Goal: Task Accomplishment & Management: Use online tool/utility

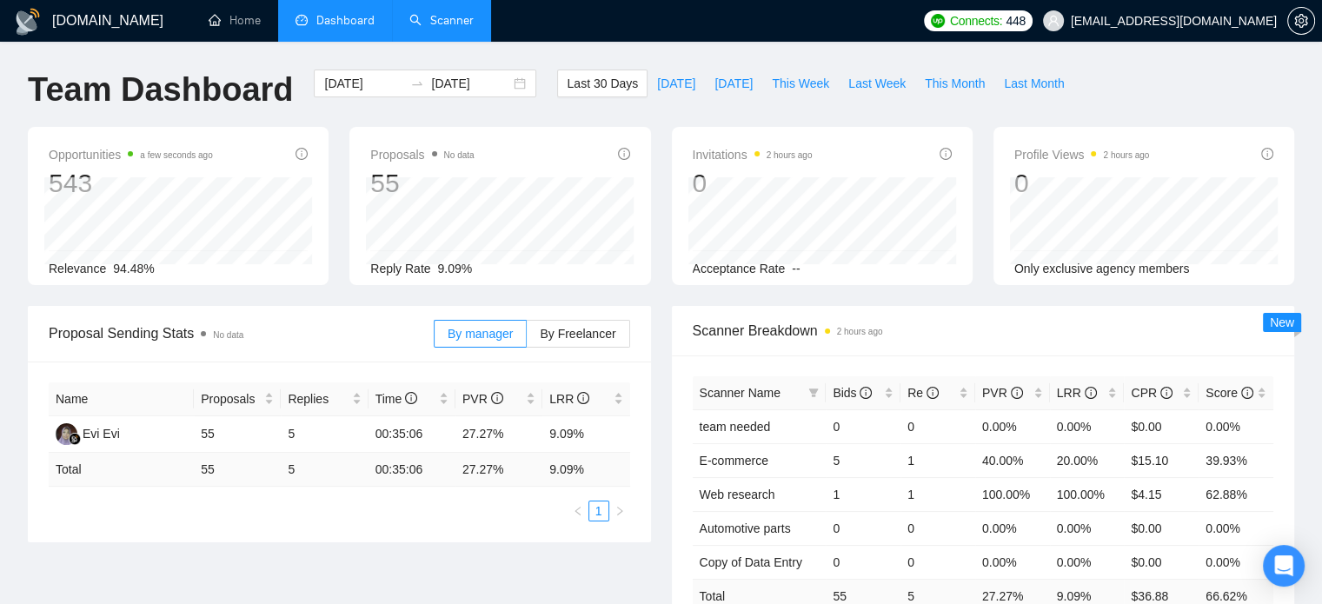
click at [438, 22] on link "Scanner" at bounding box center [441, 20] width 64 height 15
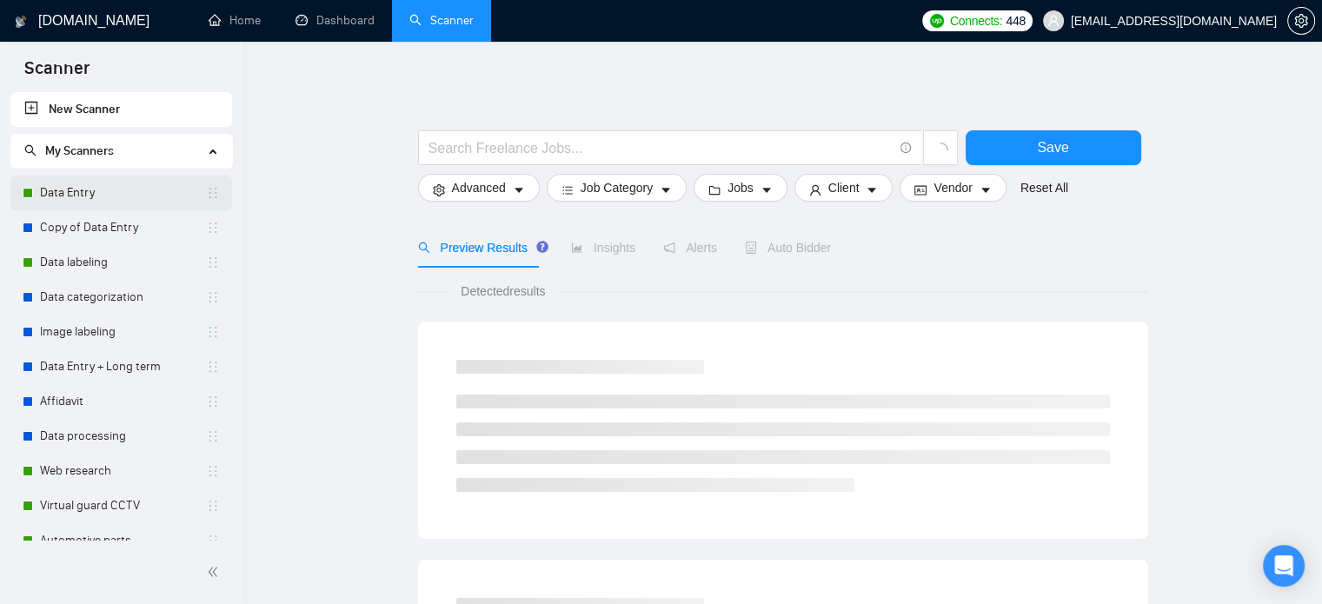
click at [109, 201] on link "Data Entry" at bounding box center [123, 193] width 166 height 35
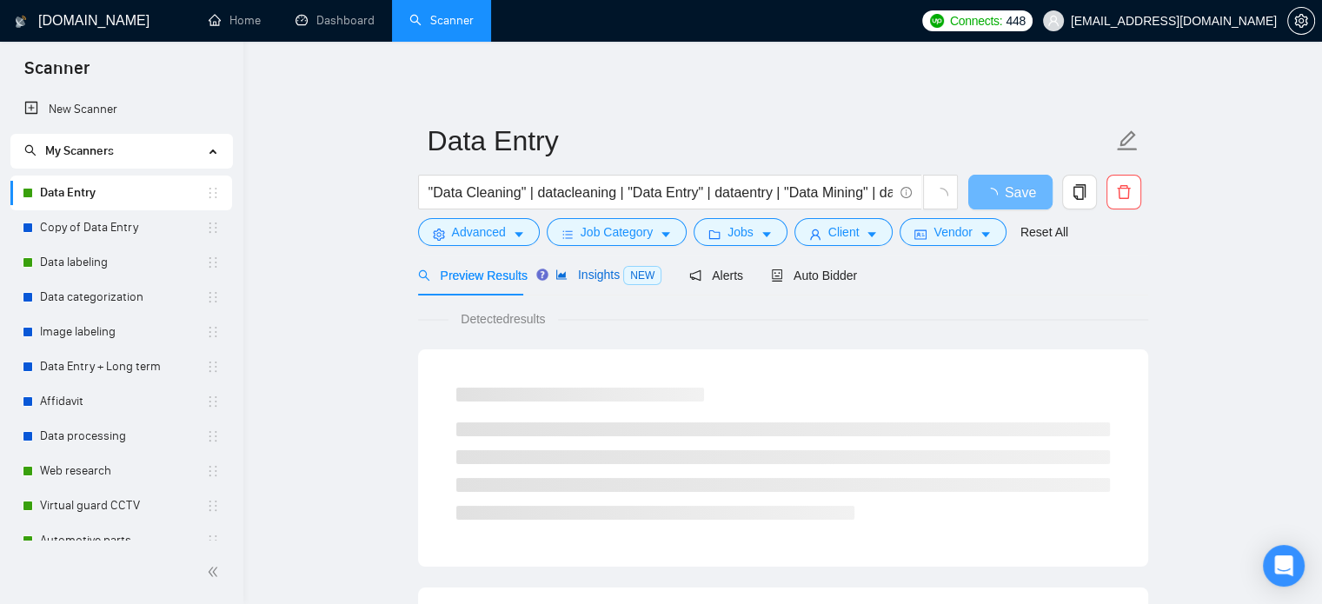
click at [600, 280] on span "Insights NEW" at bounding box center [608, 275] width 106 height 14
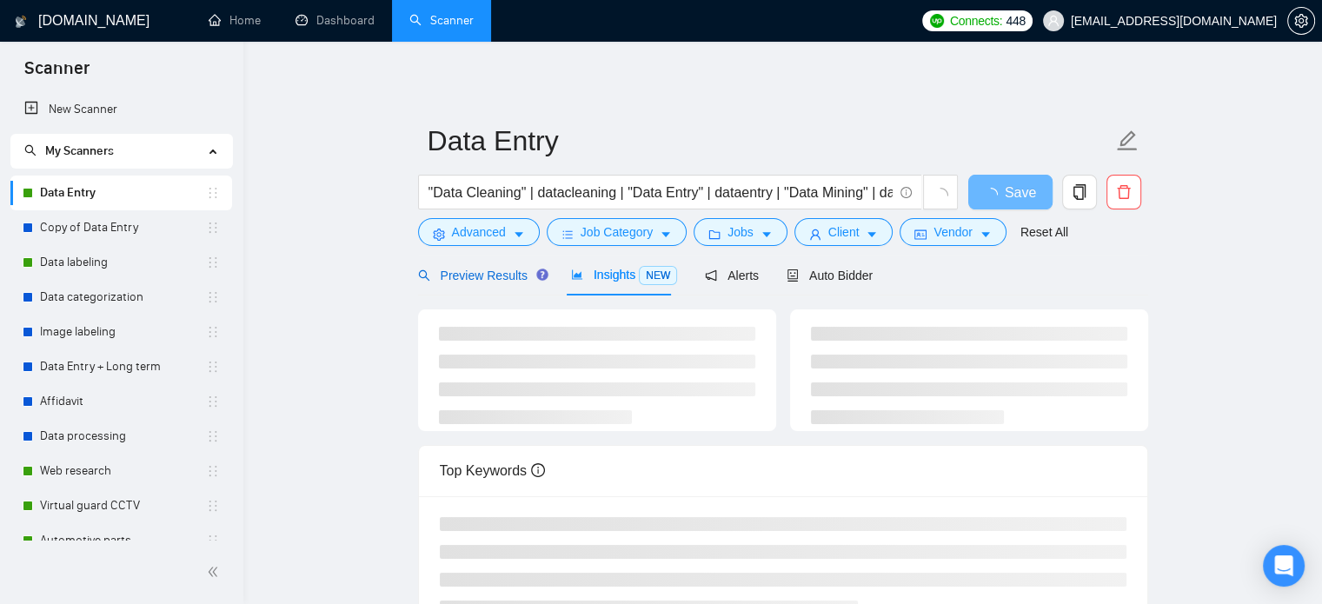
click at [505, 269] on span "Preview Results" at bounding box center [480, 276] width 125 height 14
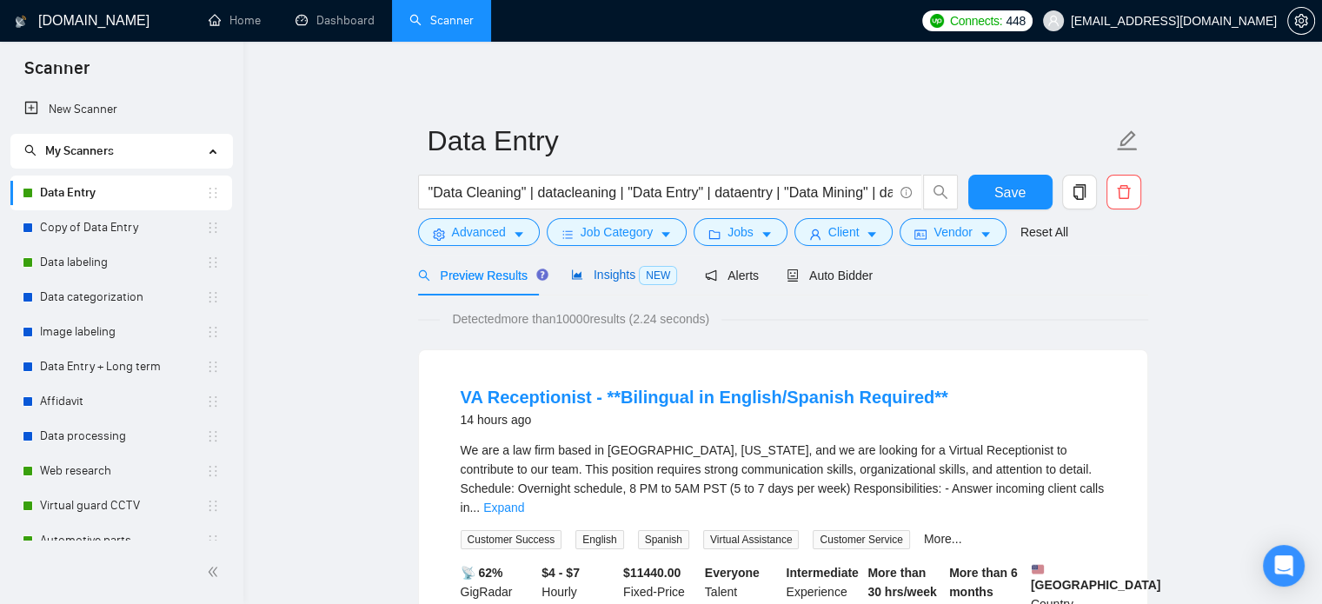
click at [657, 268] on span "NEW" at bounding box center [658, 275] width 38 height 19
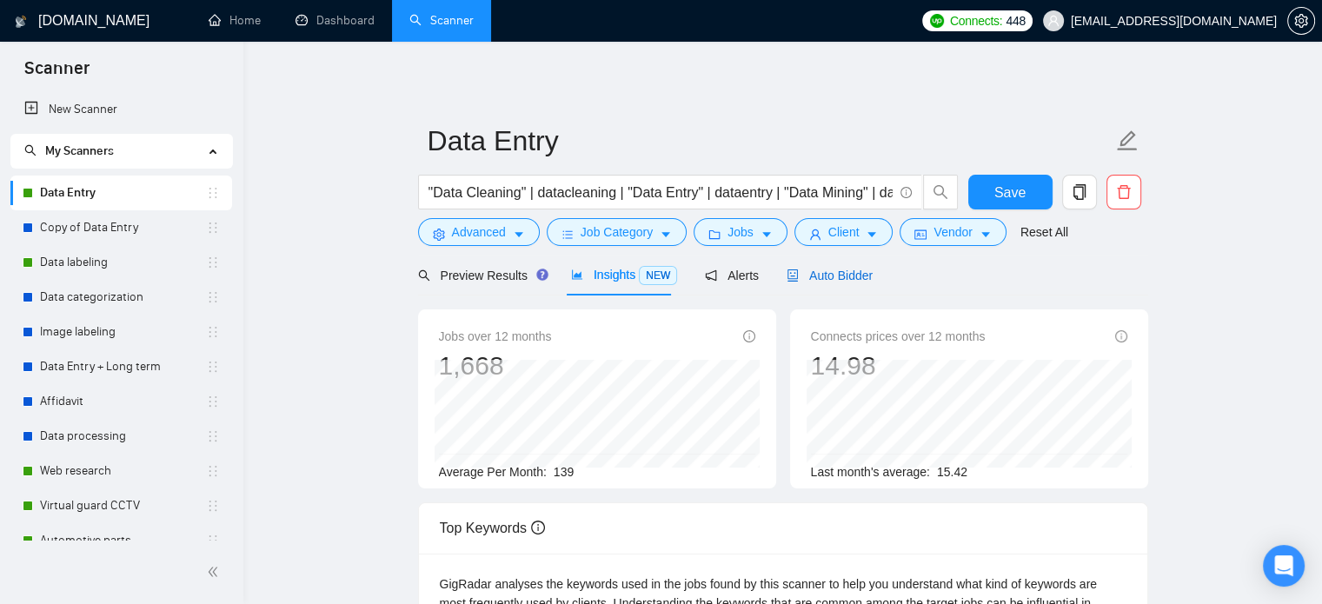
click at [833, 284] on div "Auto Bidder" at bounding box center [830, 275] width 86 height 19
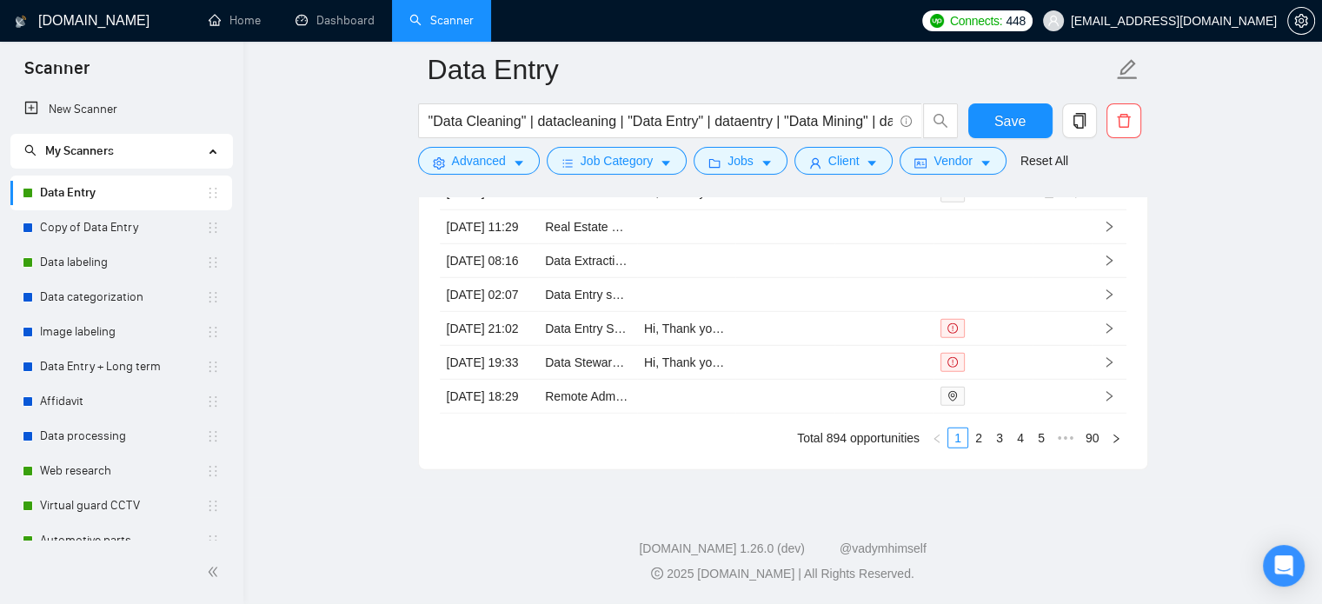
scroll to position [4800, 0]
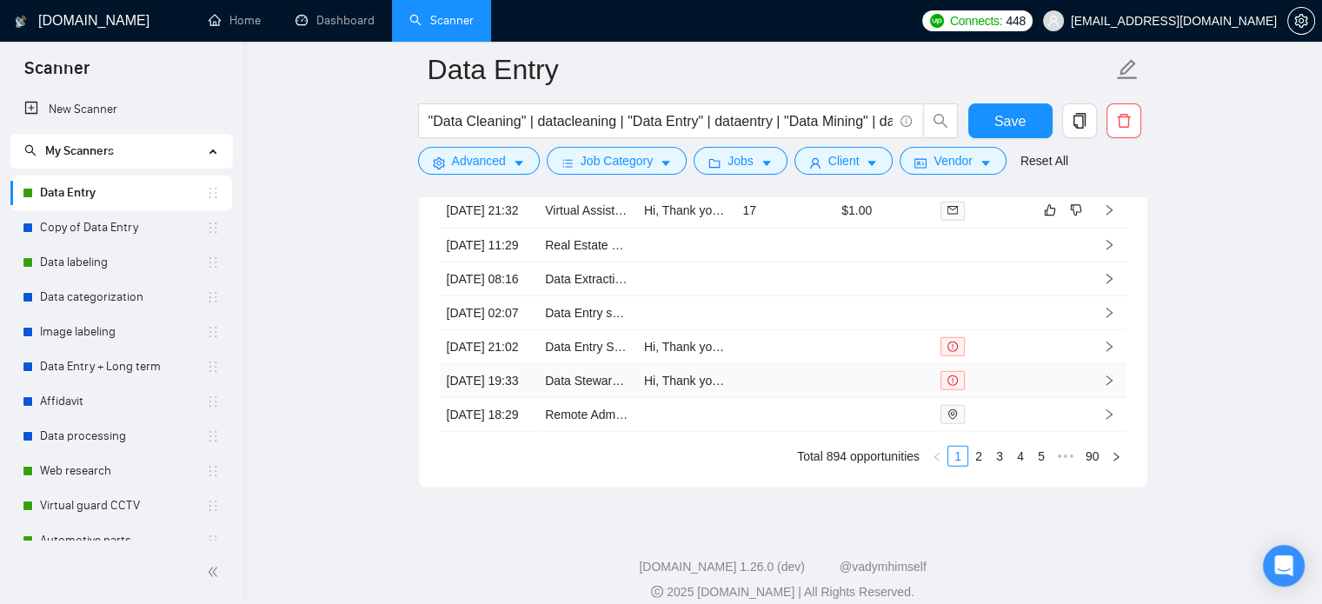
drag, startPoint x: 616, startPoint y: 532, endPoint x: 1227, endPoint y: 435, distance: 618.6
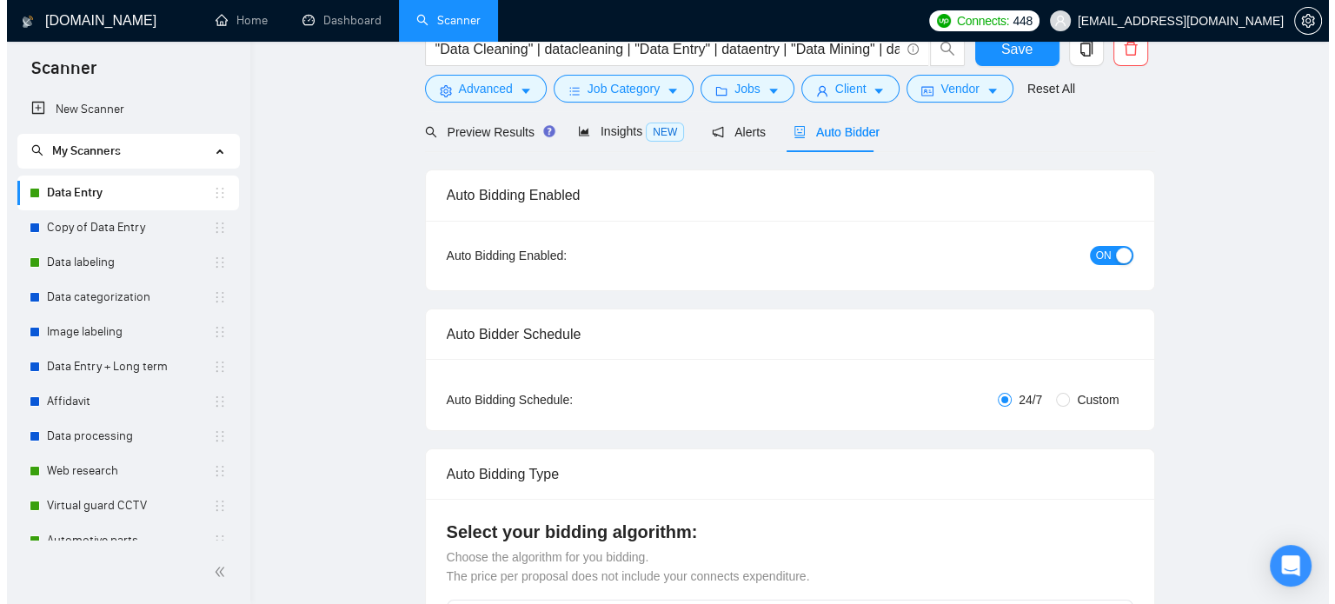
scroll to position [0, 0]
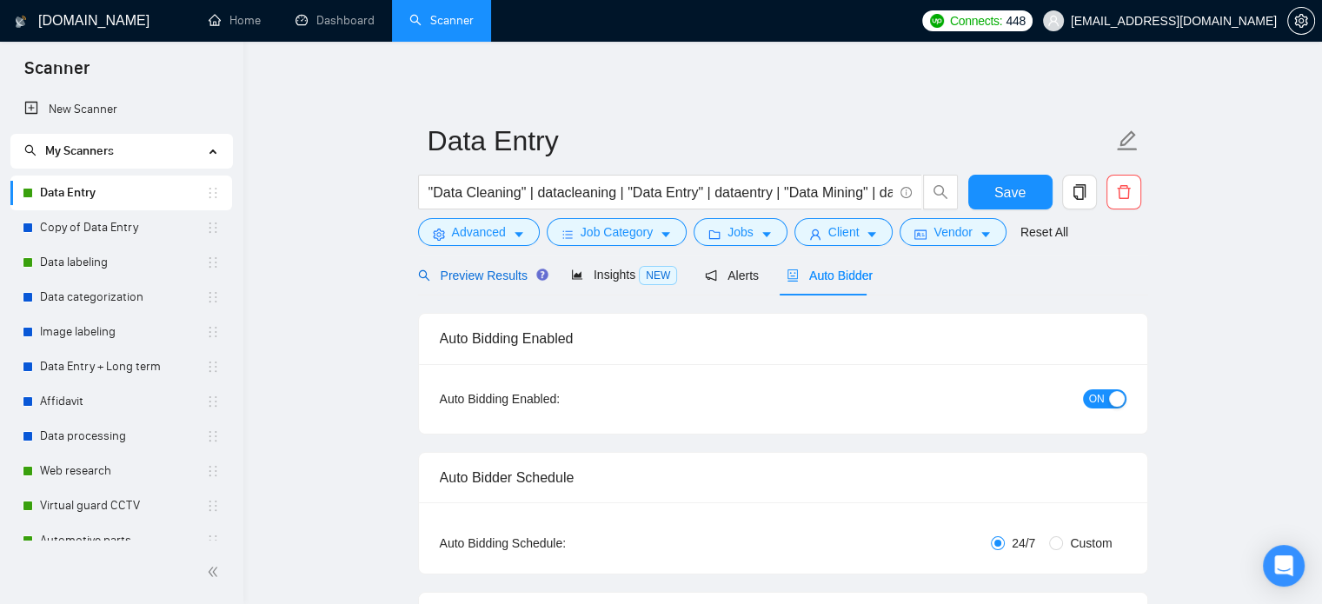
click at [479, 279] on span "Preview Results" at bounding box center [480, 276] width 125 height 14
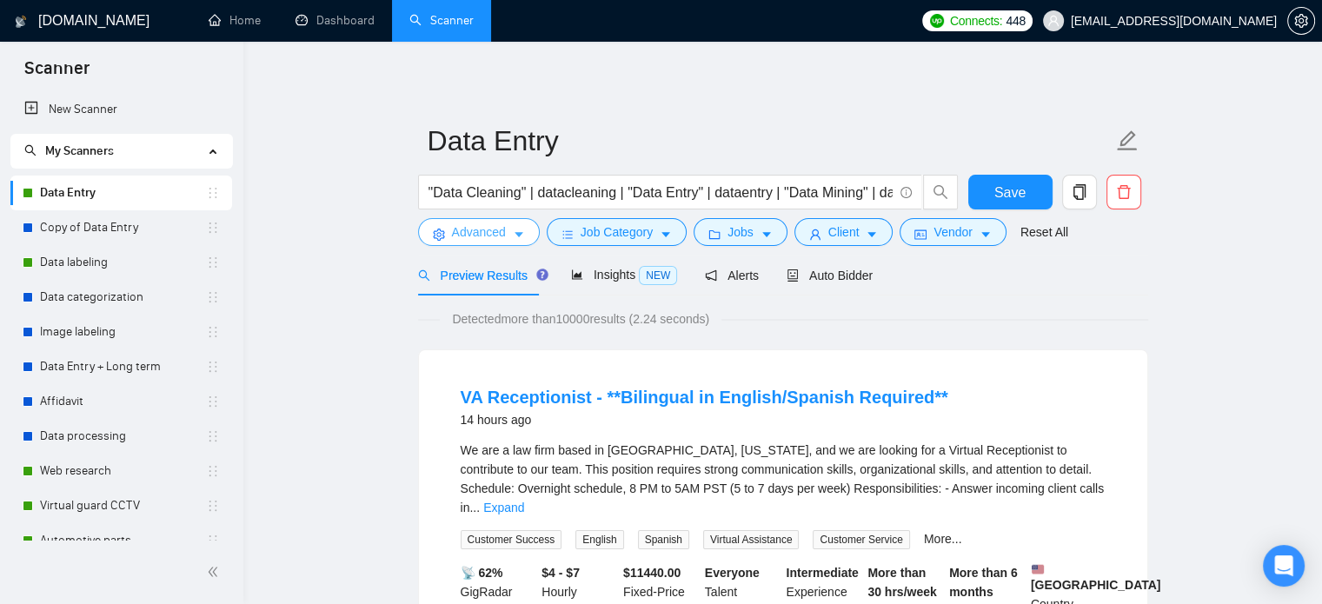
click at [483, 229] on span "Advanced" at bounding box center [479, 231] width 54 height 19
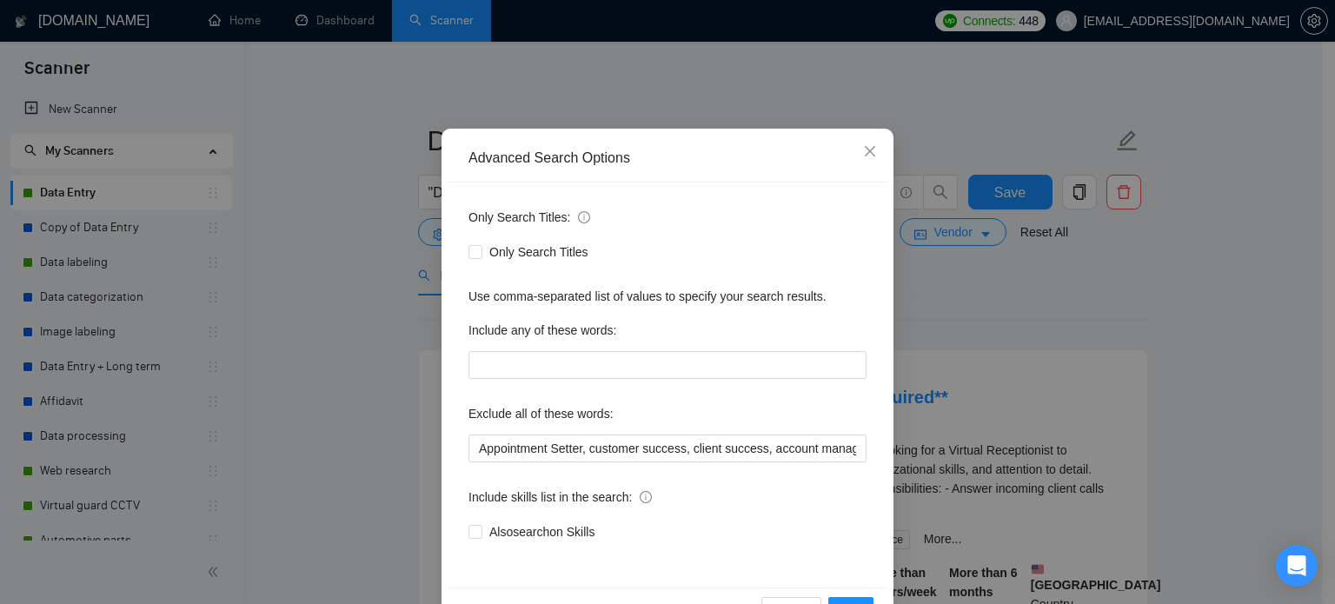
scroll to position [118, 0]
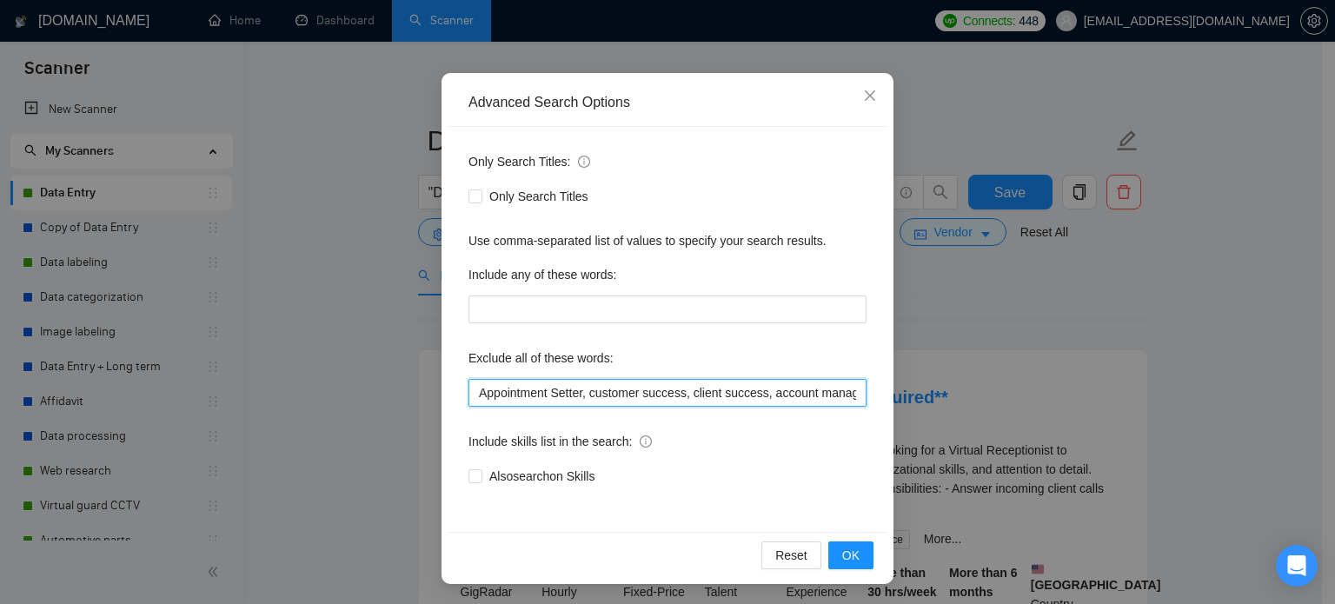
click at [473, 395] on input "Appointment Setter, customer success, client success, account manager, en Españ…" at bounding box center [667, 393] width 398 height 28
paste input "Egnyte, "Egnyte Copilot", "Copilot implementation", "Egnyte integration", "AI c…"
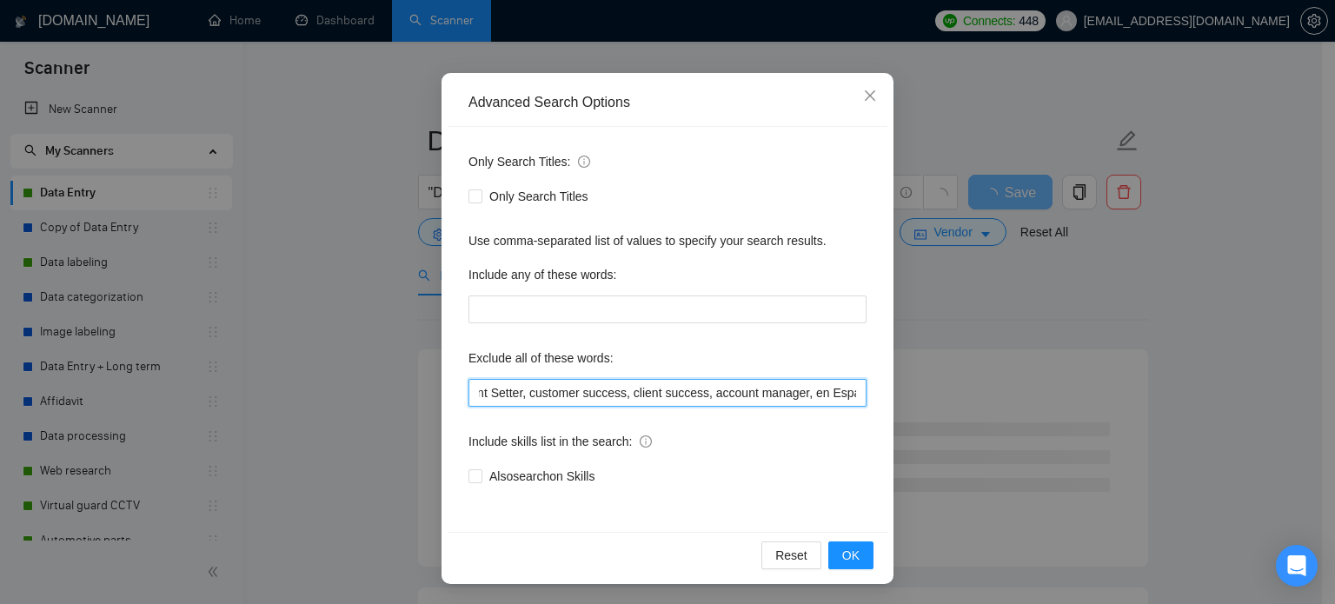
scroll to position [0, 509]
type input "Egnyte, Egnyte Copilot, Copilot implementation, Egnyte integration, AI consulta…"
click at [842, 548] on span "OK" at bounding box center [850, 555] width 17 height 19
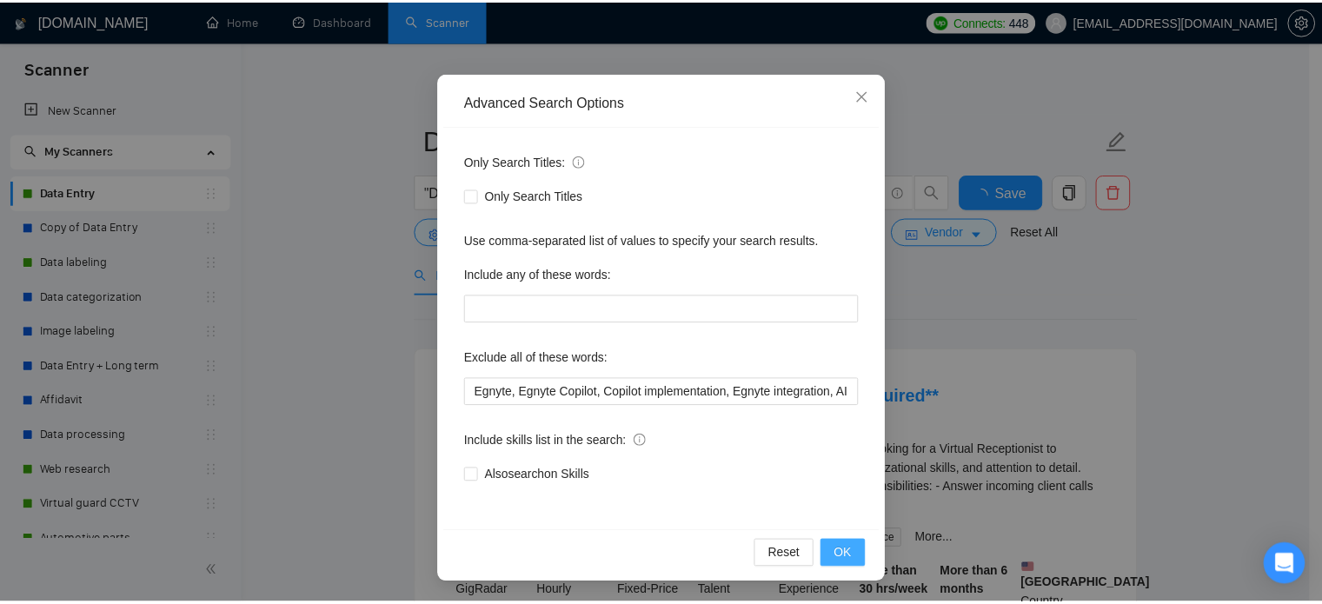
scroll to position [31, 0]
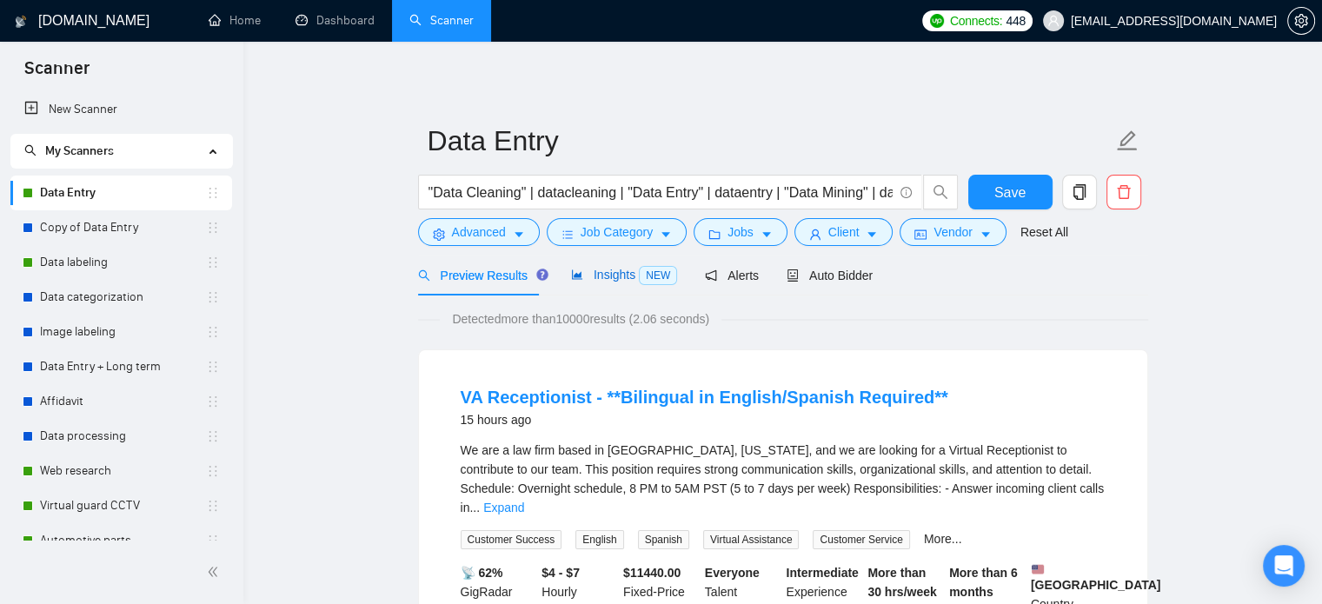
click at [608, 274] on span "Insights NEW" at bounding box center [624, 275] width 106 height 14
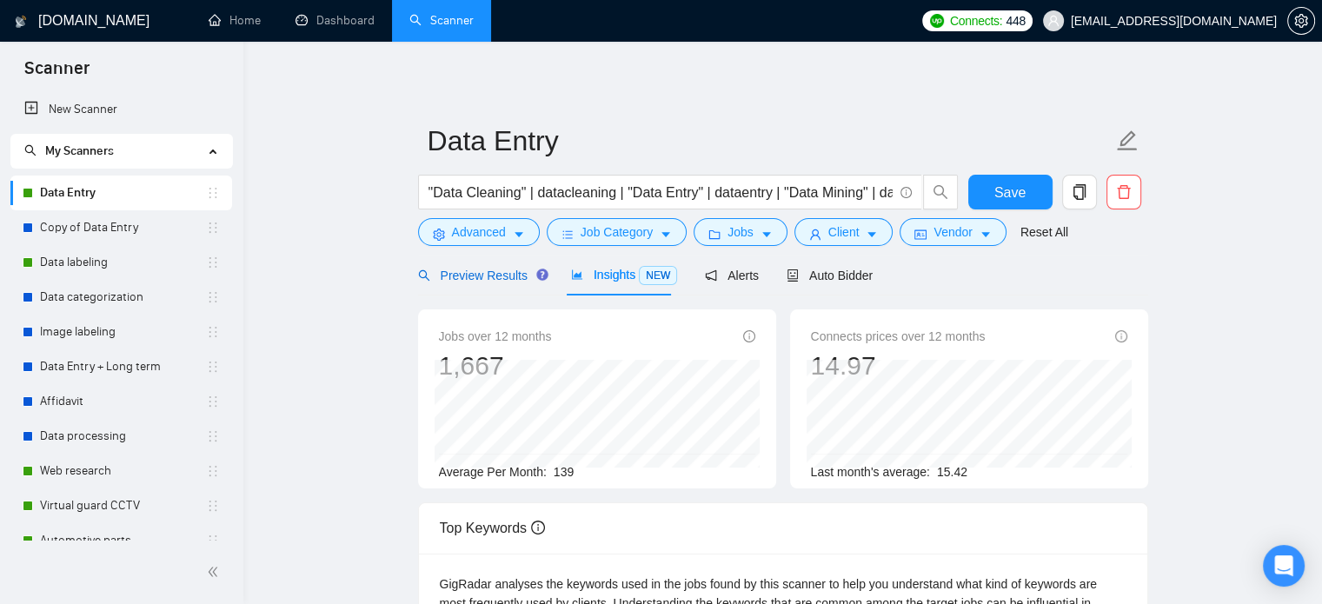
click at [518, 279] on span "Preview Results" at bounding box center [480, 276] width 125 height 14
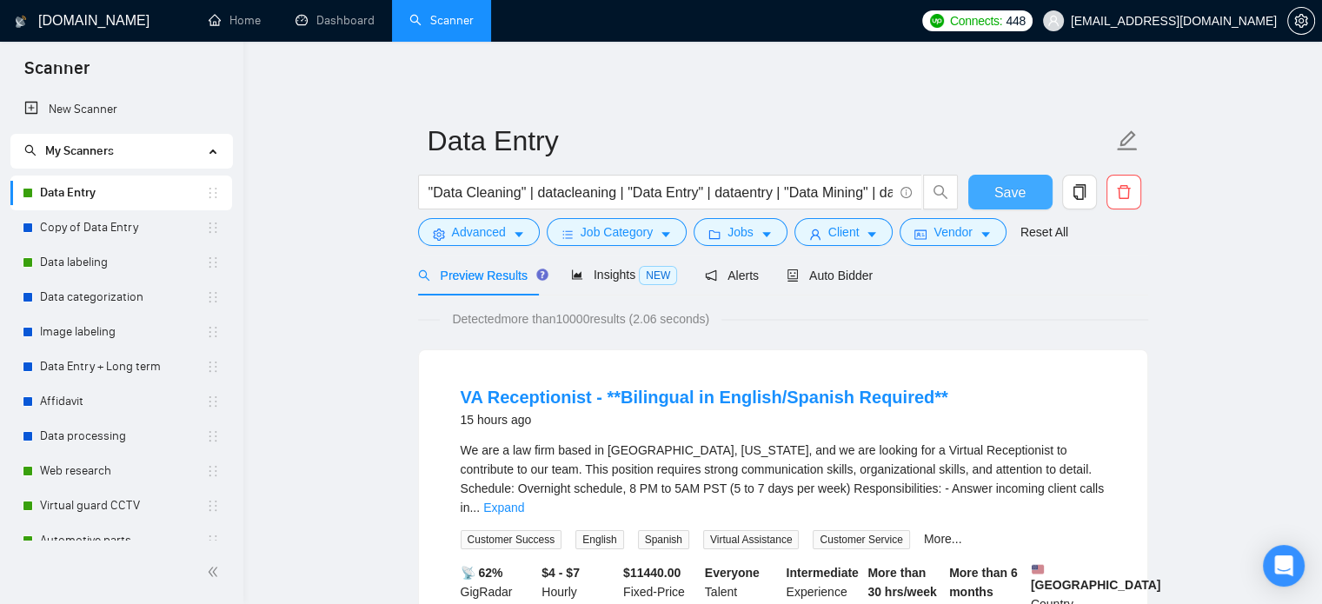
click at [1026, 187] on button "Save" at bounding box center [1010, 192] width 84 height 35
